Goal: Feedback & Contribution: Leave review/rating

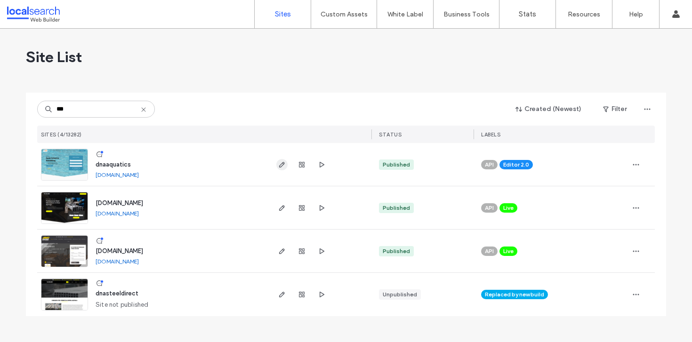
type input "***"
click at [282, 166] on icon "button" at bounding box center [282, 165] width 8 height 8
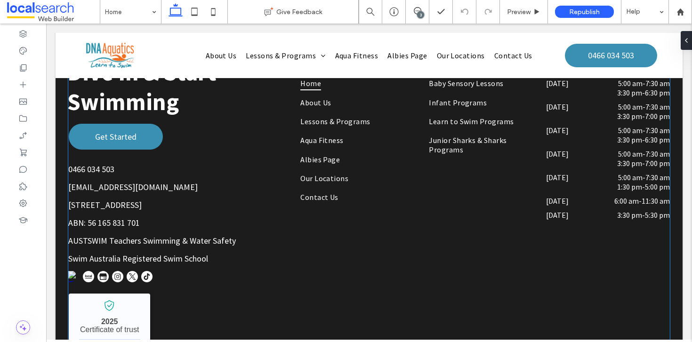
scroll to position [2899, 0]
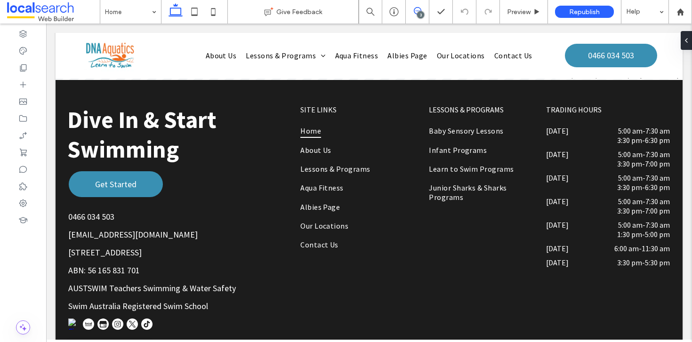
click at [419, 9] on icon at bounding box center [418, 11] width 8 height 8
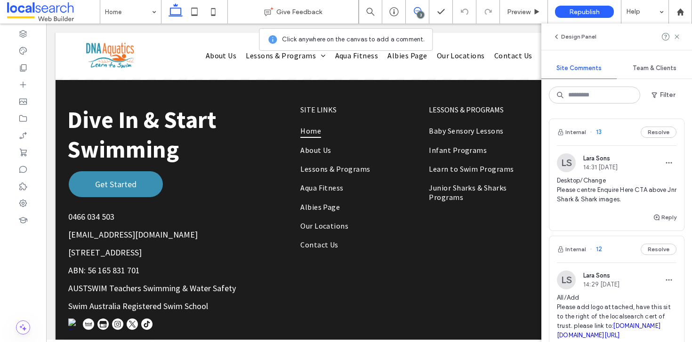
scroll to position [96, 0]
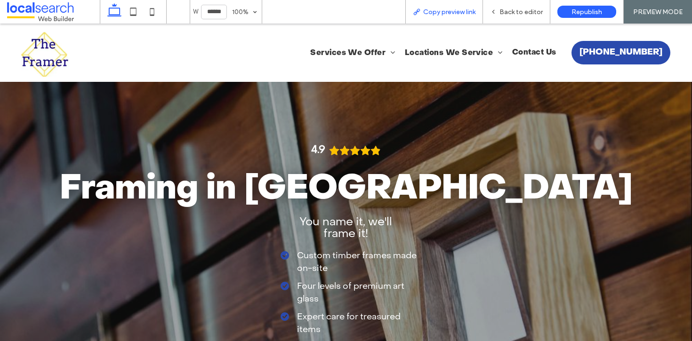
click at [456, 10] on span "Copy preview link" at bounding box center [449, 12] width 52 height 8
click at [496, 12] on icon at bounding box center [493, 11] width 7 height 7
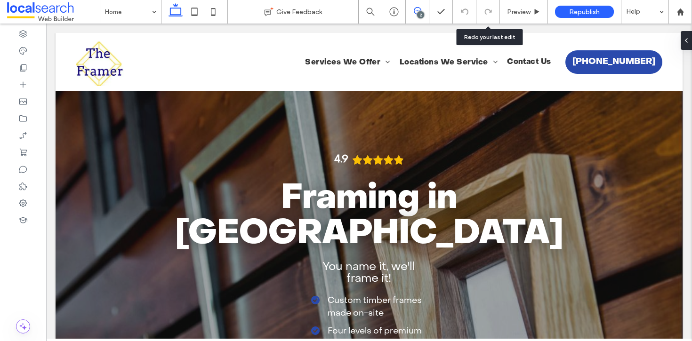
click at [423, 8] on span at bounding box center [417, 11] width 23 height 8
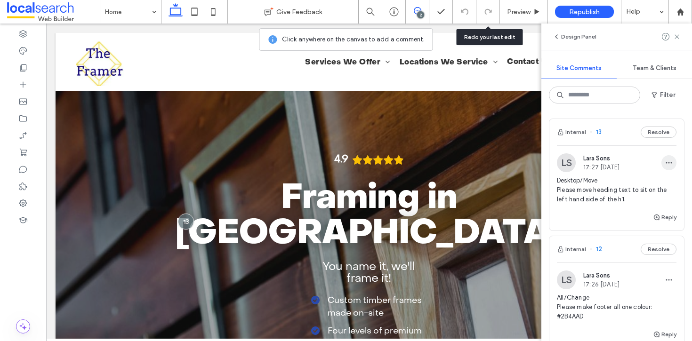
click at [665, 161] on icon "button" at bounding box center [669, 163] width 8 height 8
click at [651, 200] on div "Delete" at bounding box center [627, 205] width 84 height 18
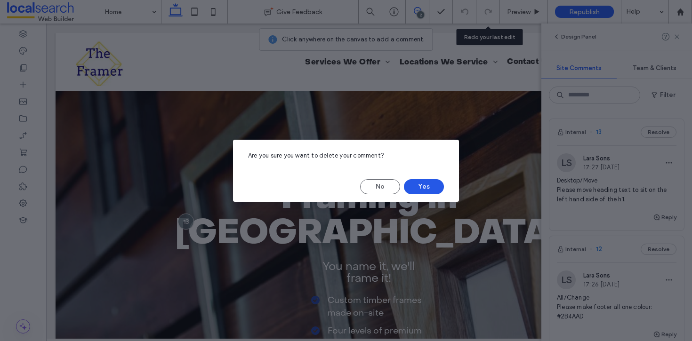
click at [432, 188] on button "Yes" at bounding box center [424, 186] width 40 height 15
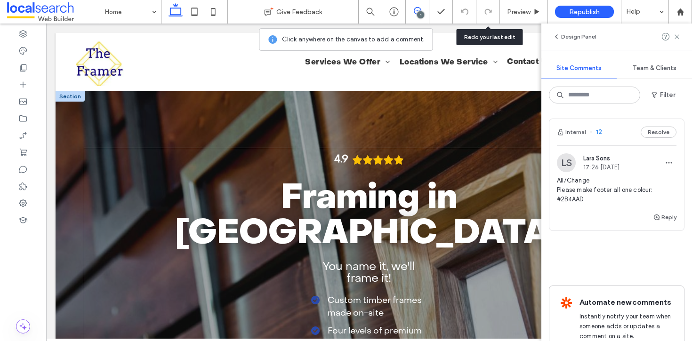
click at [145, 178] on div "4.9 Framing in [GEOGRAPHIC_DATA] You name it, we'll frame it! Custom timber fra…" at bounding box center [369, 283] width 570 height 271
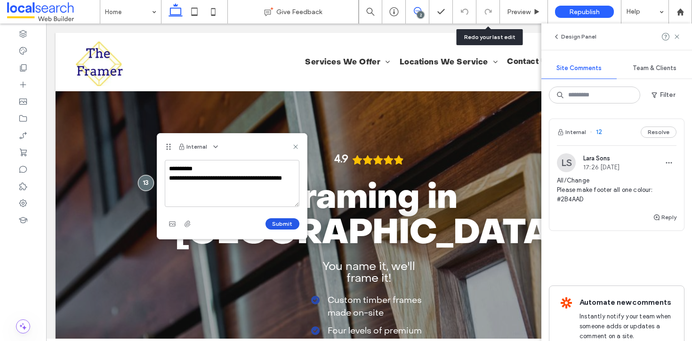
type textarea "**********"
drag, startPoint x: 285, startPoint y: 225, endPoint x: 286, endPoint y: 221, distance: 4.7
click at [285, 225] on button "Submit" at bounding box center [282, 223] width 34 height 11
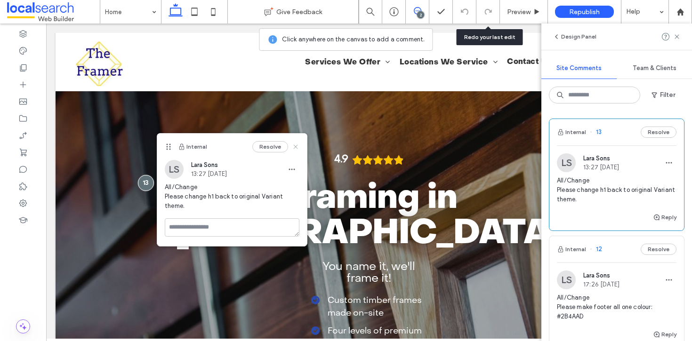
click at [296, 146] on use at bounding box center [295, 147] width 4 height 4
